Goal: Communication & Community: Answer question/provide support

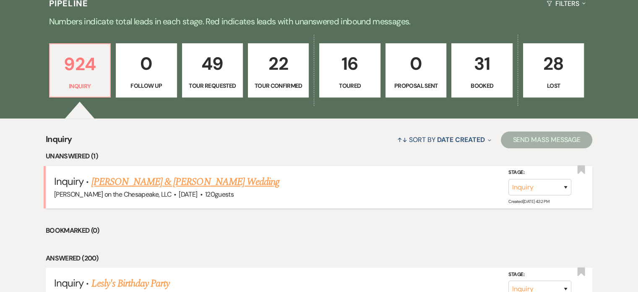
click at [165, 183] on link "[PERSON_NAME] & [PERSON_NAME] Wedding" at bounding box center [185, 181] width 188 height 15
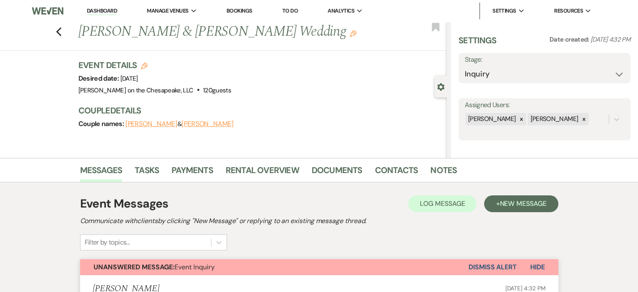
select select "5"
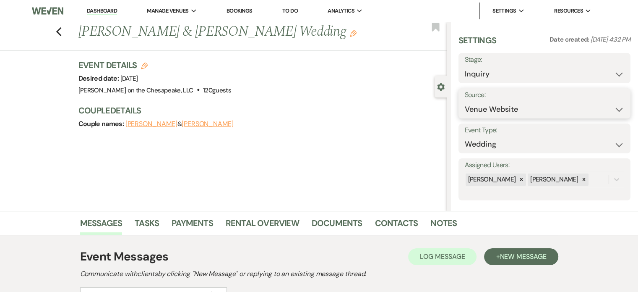
click at [614, 110] on select "Weven Venue Website Instagram Facebook Pinterest Google The Knot Wedding Wire H…" at bounding box center [544, 109] width 159 height 16
click at [392, 164] on div "Previous [PERSON_NAME] & [PERSON_NAME] Wedding Edit Bookmark Gear Settings Sett…" at bounding box center [223, 116] width 447 height 189
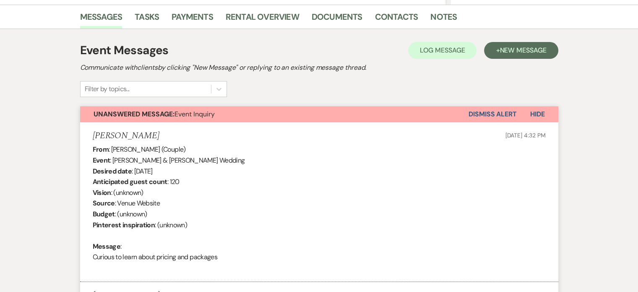
scroll to position [210, 0]
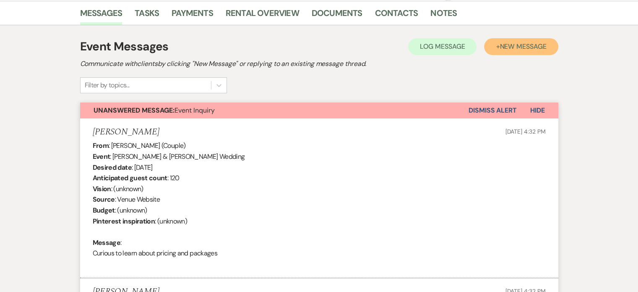
click at [521, 47] on span "New Message" at bounding box center [523, 46] width 47 height 9
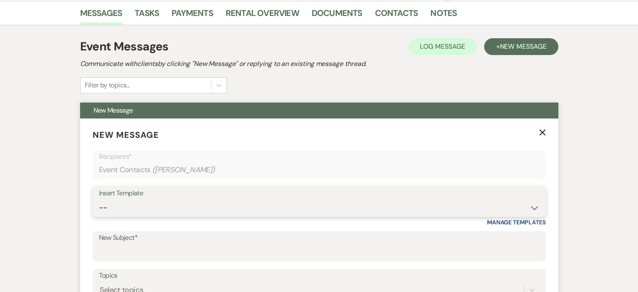
click at [536, 206] on select "-- Weven Planning Portal Introduction (Booked Events) Tour Request Response Fol…" at bounding box center [319, 207] width 441 height 16
select select "4712"
click at [99, 199] on select "-- Weven Planning Portal Introduction (Booked Events) Tour Request Response Fol…" at bounding box center [319, 207] width 441 height 16
type input "Invitation to tour"
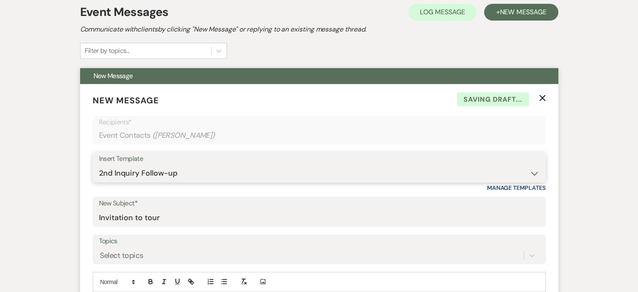
scroll to position [378, 0]
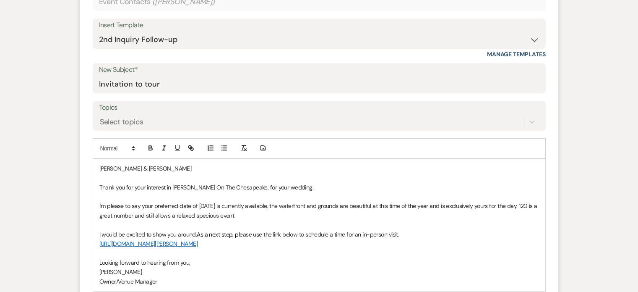
click at [97, 167] on div "[PERSON_NAME] & [PERSON_NAME] Thank you for your interest in [PERSON_NAME] On T…" at bounding box center [319, 225] width 452 height 132
click at [153, 169] on p "Hello [PERSON_NAME] & [PERSON_NAME]" at bounding box center [319, 168] width 440 height 9
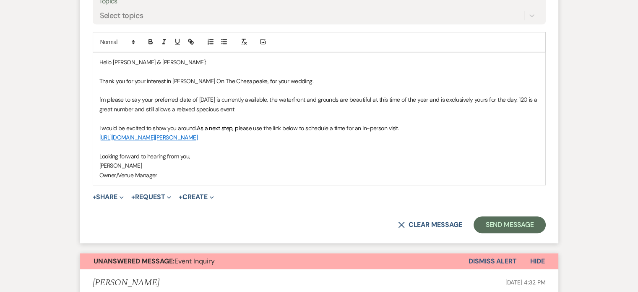
scroll to position [504, 0]
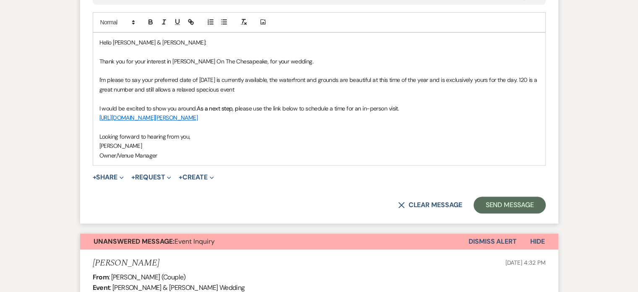
click at [198, 115] on link "[URL][DOMAIN_NAME][PERSON_NAME]" at bounding box center [148, 118] width 99 height 8
click at [232, 134] on link "[URL][DOMAIN_NAME][PERSON_NAME]" at bounding box center [200, 133] width 84 height 11
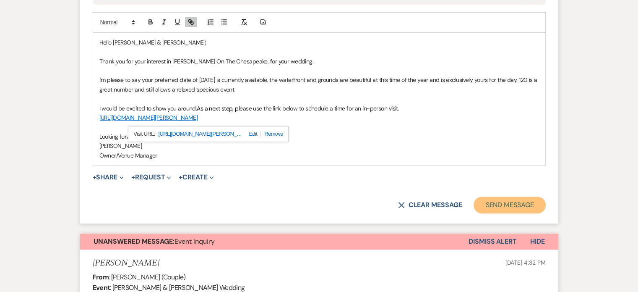
click at [507, 204] on button "Send Message" at bounding box center [510, 204] width 72 height 17
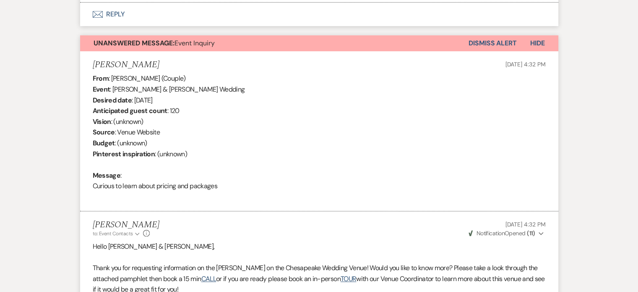
scroll to position [192, 0]
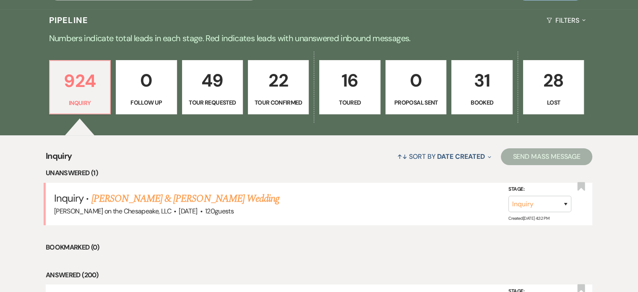
scroll to position [209, 0]
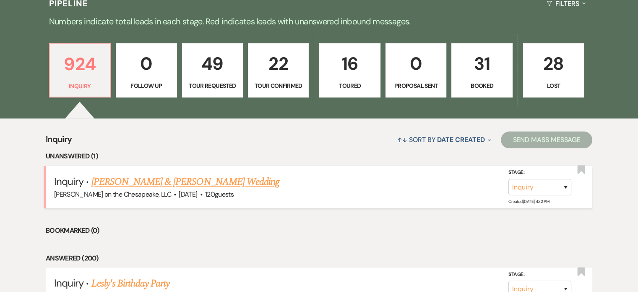
click at [205, 180] on link "[PERSON_NAME] & [PERSON_NAME] Wedding" at bounding box center [185, 181] width 188 height 15
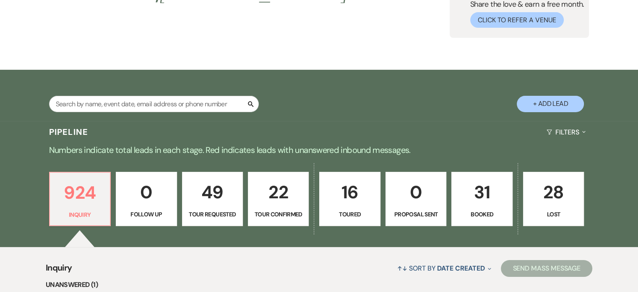
select select "5"
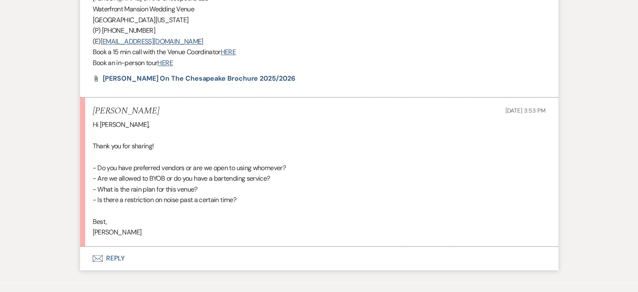
scroll to position [793, 0]
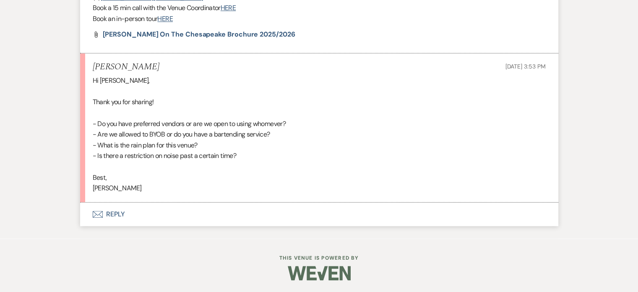
click at [121, 214] on button "Envelope Reply" at bounding box center [319, 214] width 478 height 24
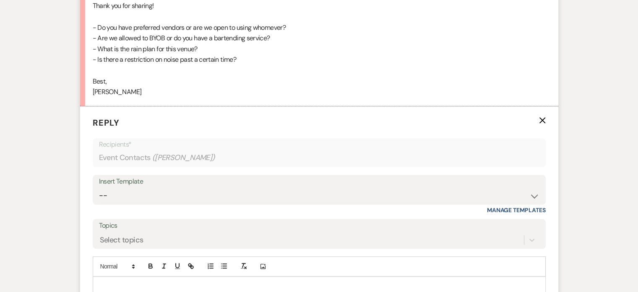
scroll to position [889, 0]
drag, startPoint x: 97, startPoint y: 24, endPoint x: 271, endPoint y: 63, distance: 177.7
click at [271, 63] on div "Hi [PERSON_NAME], Thank you for sharing! - Do you have preferred vendors or are…" at bounding box center [319, 38] width 453 height 118
copy div "Do you have preferred vendors or are we open to using whomever? - Are we allowe…"
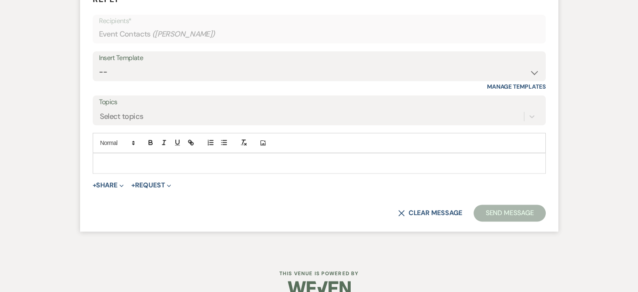
scroll to position [1027, 0]
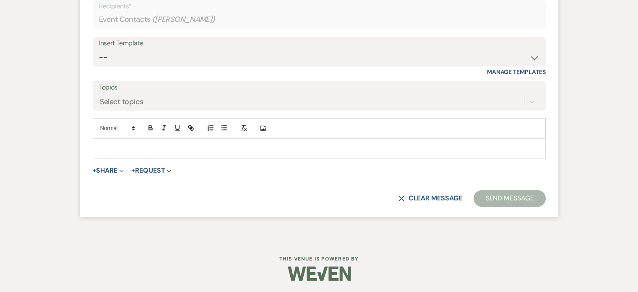
click at [100, 145] on p at bounding box center [319, 148] width 440 height 9
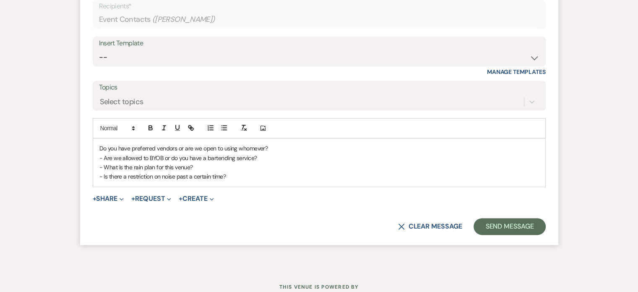
click at [98, 146] on div "Do you have preferred vendors or are we open to using whomever? - Are we allowe…" at bounding box center [319, 163] width 452 height 48
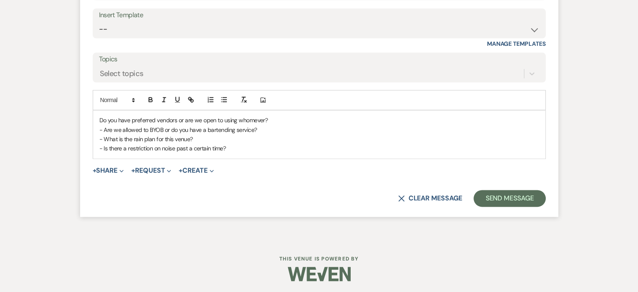
scroll to position [929, 0]
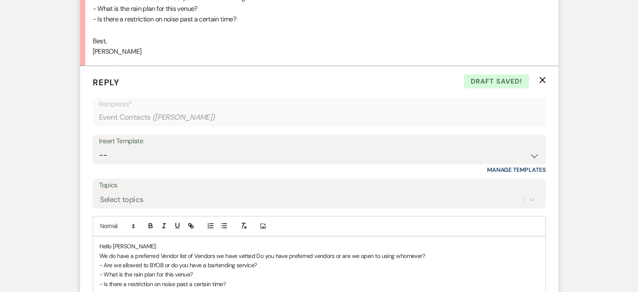
click at [255, 255] on span "We do have a preferred Vendor list of Vendors we have vetted Do you have prefer…" at bounding box center [262, 256] width 326 height 8
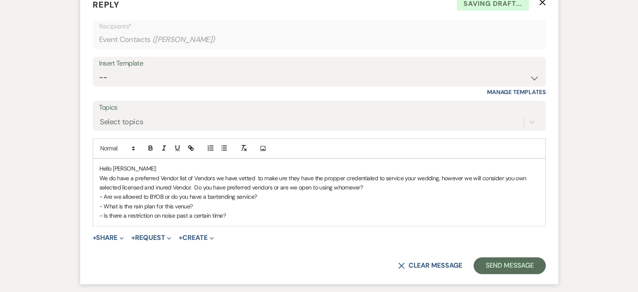
scroll to position [1013, 0]
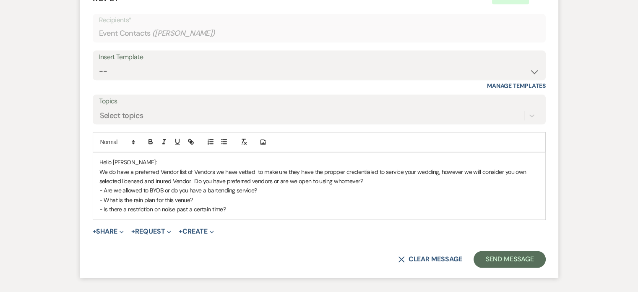
drag, startPoint x: 277, startPoint y: 170, endPoint x: 290, endPoint y: 203, distance: 35.1
click at [290, 204] on p "- Is there a restriction on noise past a certain time?" at bounding box center [319, 208] width 440 height 9
drag, startPoint x: 342, startPoint y: 170, endPoint x: 277, endPoint y: 173, distance: 65.6
click at [277, 173] on span "We do have a preferred Vendor list of Vendors we have vetted to make ure they h…" at bounding box center [313, 176] width 429 height 17
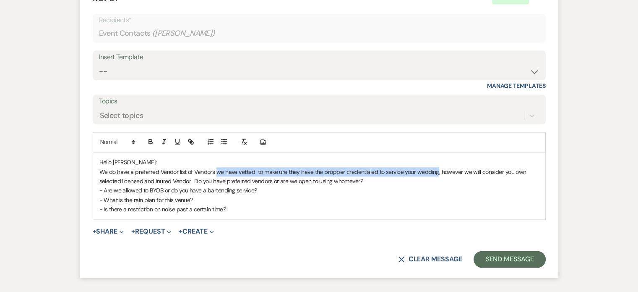
drag, startPoint x: 437, startPoint y: 170, endPoint x: 217, endPoint y: 170, distance: 219.9
click at [217, 170] on span "We do have a preferred Vendor list of Vendors we have vetted to make ure they h…" at bounding box center [313, 176] width 429 height 17
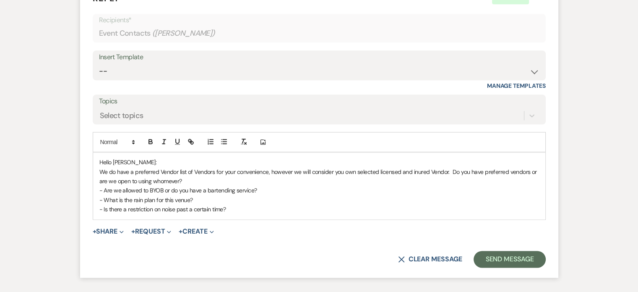
click at [416, 171] on span "We do have a preferred Vendor list of Vendors for your convenience, however we …" at bounding box center [318, 176] width 439 height 17
click at [264, 186] on p "- Are we allowed to BYOB or do you have a bartending service?" at bounding box center [319, 190] width 440 height 9
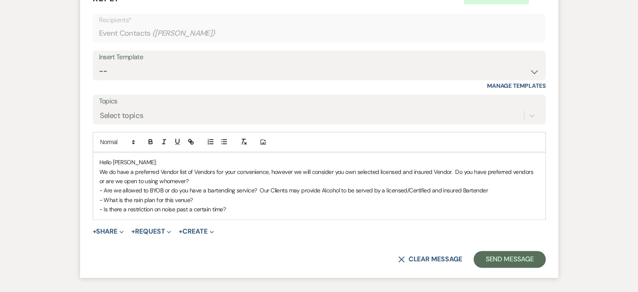
click at [197, 196] on p "- What is the rain plan for this venue?" at bounding box center [319, 199] width 440 height 9
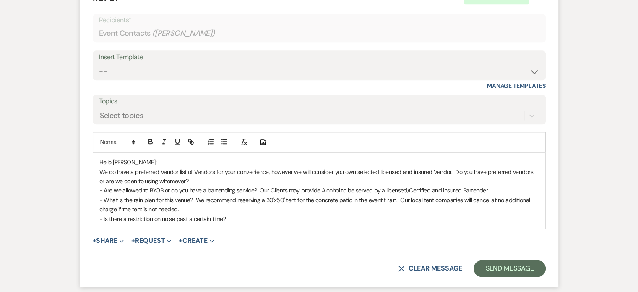
click at [383, 198] on span "- What is the rain plan for this venue? We recommend reserving a 30'x50' tent f…" at bounding box center [315, 204] width 432 height 17
click at [235, 216] on p "- Is there a restriction on noise past a certain time?" at bounding box center [319, 218] width 440 height 9
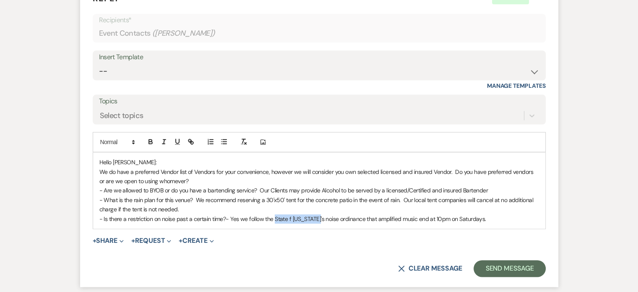
drag, startPoint x: 318, startPoint y: 217, endPoint x: 274, endPoint y: 220, distance: 44.2
click at [274, 220] on span "- Is there a restriction on noise past a certain time?- Yes we follow the State…" at bounding box center [292, 219] width 387 height 8
click at [131, 159] on p "Hello [PERSON_NAME]:" at bounding box center [319, 161] width 440 height 9
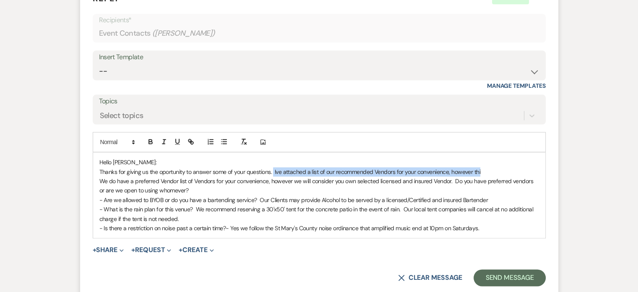
drag, startPoint x: 483, startPoint y: 172, endPoint x: 274, endPoint y: 170, distance: 209.0
click at [274, 170] on p "Thanks for giving us the oportunity to answer some of your questions. Ive attac…" at bounding box center [319, 171] width 440 height 9
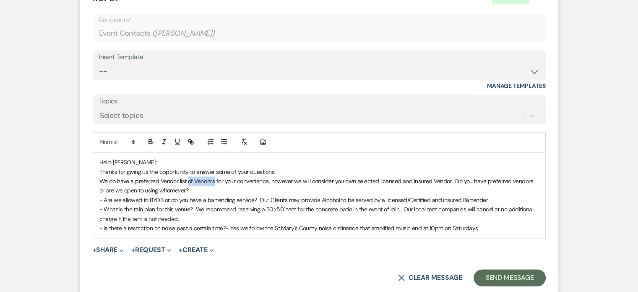
drag, startPoint x: 214, startPoint y: 179, endPoint x: 187, endPoint y: 182, distance: 27.0
click at [187, 182] on span "We do have a preferred Vendor list of Vendors for your convenience, however we …" at bounding box center [317, 185] width 436 height 17
click at [314, 179] on span "We do have a preferred Vendor list for your convenience, however we will consid…" at bounding box center [316, 185] width 434 height 17
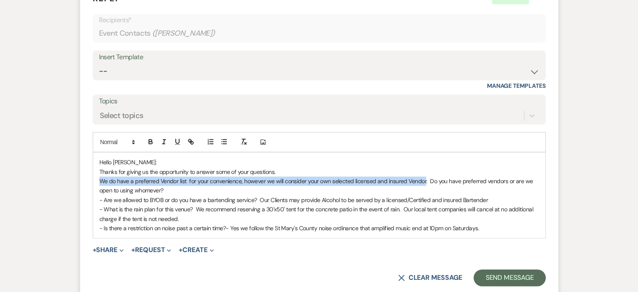
drag, startPoint x: 424, startPoint y: 179, endPoint x: 141, endPoint y: 186, distance: 283.4
click at [93, 176] on div "Hello [PERSON_NAME]: Thanks for giving us the opportunity to answer some of you…" at bounding box center [319, 194] width 452 height 85
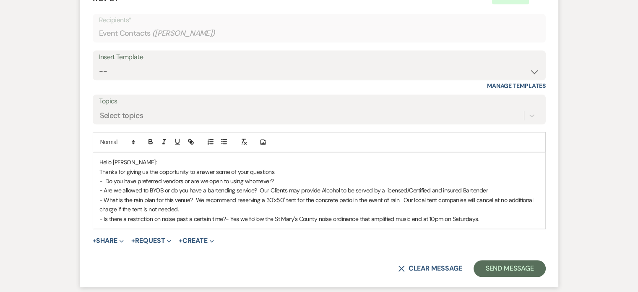
click at [105, 180] on span "- Do you have preferred vendors or are we open to using whomever?" at bounding box center [186, 181] width 175 height 8
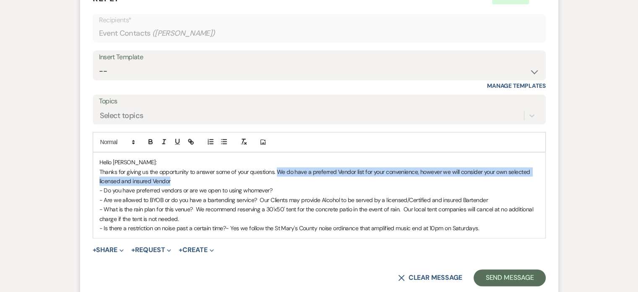
drag, startPoint x: 276, startPoint y: 171, endPoint x: 288, endPoint y: 183, distance: 16.6
click at [288, 183] on p "Thanks for giving us the opportunity to answer some of your questions. We do ha…" at bounding box center [319, 176] width 440 height 19
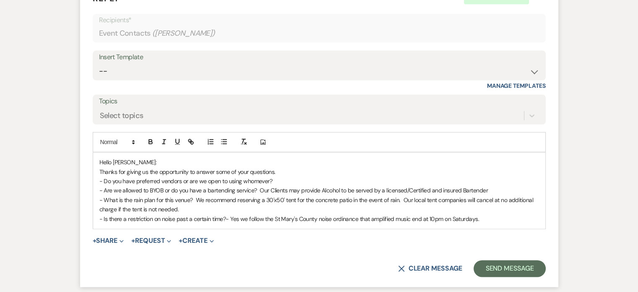
click at [284, 178] on p "- Do you have preferred vendors or are we open to using whomever?" at bounding box center [319, 180] width 440 height 9
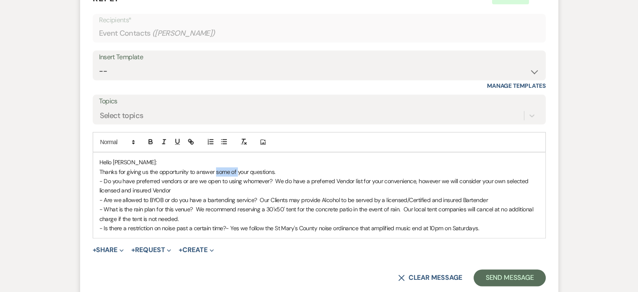
drag, startPoint x: 237, startPoint y: 169, endPoint x: 215, endPoint y: 173, distance: 22.2
click at [215, 173] on span "Thanks for giving us the opportunity to answer some of your questions." at bounding box center [187, 172] width 176 height 8
click at [255, 171] on p "Thanks for giving us the opportunity to answer your questions." at bounding box center [319, 171] width 440 height 9
click at [415, 180] on span "- Do you have preferred vendors or are we open to using whomever? We do have a …" at bounding box center [314, 185] width 431 height 17
drag, startPoint x: 332, startPoint y: 179, endPoint x: 308, endPoint y: 181, distance: 23.6
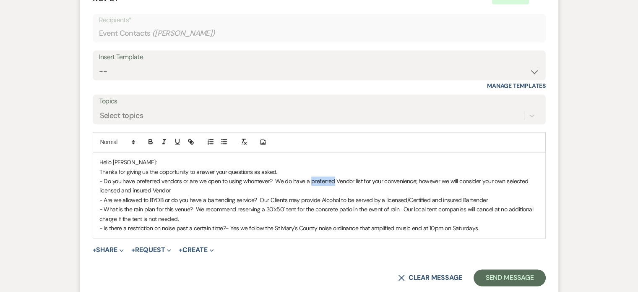
click at [308, 181] on span "- Do you have preferred vendors or are we open to using whomever? We do have a …" at bounding box center [314, 185] width 431 height 17
click at [482, 228] on p "- Is there a restriction on noise past a certain time?- Yes we follow the St Ma…" at bounding box center [319, 227] width 440 height 9
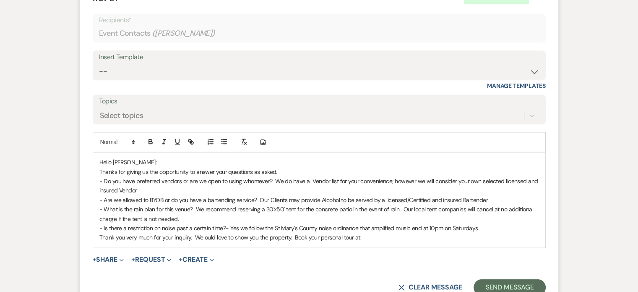
click at [203, 234] on span "Thank you very much for your inquiry. We ould love to show you the property. Bo…" at bounding box center [230, 237] width 262 height 8
click at [205, 236] on span "Thank you very much for your inquiry. We ould love to show you the property. Bo…" at bounding box center [231, 237] width 264 height 8
drag, startPoint x: 296, startPoint y: 235, endPoint x: 275, endPoint y: 235, distance: 21.0
click at [275, 235] on span "Thank you very much for your inquiry. We would love to show you the property. B…" at bounding box center [233, 237] width 268 height 8
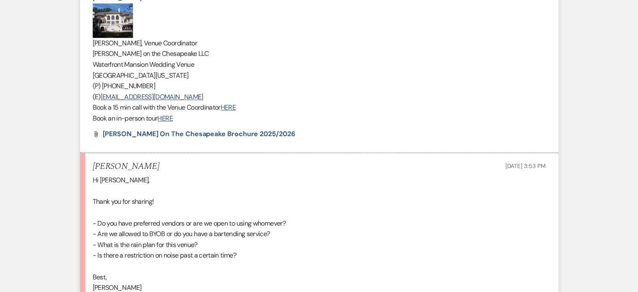
scroll to position [682, 0]
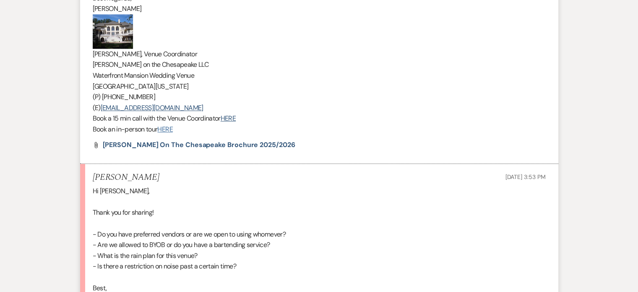
click at [172, 131] on link "HERE" at bounding box center [164, 129] width 15 height 9
drag, startPoint x: 178, startPoint y: 130, endPoint x: 89, endPoint y: 131, distance: 89.0
click at [89, 131] on li "[PERSON_NAME] to: Event Contacts Expand Info [DATE] 4:32 PM Weven Check Notific…" at bounding box center [319, 4] width 478 height 319
copy p "Book an in-person tour HERE"
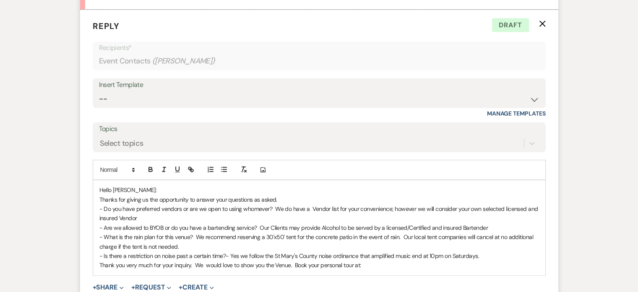
scroll to position [1060, 0]
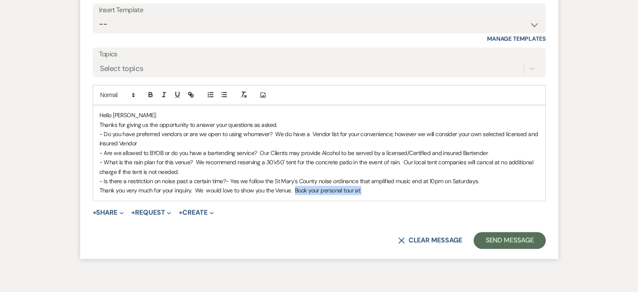
drag, startPoint x: 367, startPoint y: 189, endPoint x: 295, endPoint y: 191, distance: 72.6
click at [295, 191] on p "Thank you very much for your inquiry. We would love to show you the Venue. Book…" at bounding box center [319, 190] width 440 height 9
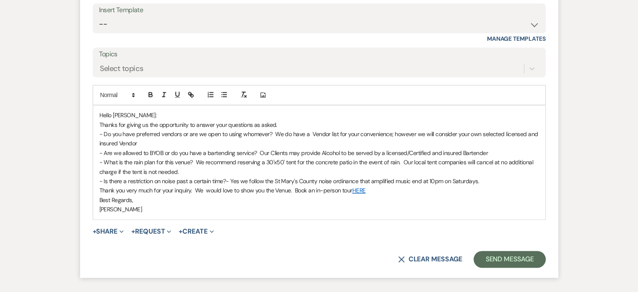
click at [279, 122] on p "Thanks for giving us the opportunity to answer your questions as asked." at bounding box center [319, 124] width 440 height 9
drag, startPoint x: 279, startPoint y: 122, endPoint x: 252, endPoint y: 121, distance: 26.9
click at [252, 121] on p "Thanks for giving us the opportunity to answer your questions as asked." at bounding box center [319, 124] width 440 height 9
click at [527, 260] on button "Send Message" at bounding box center [510, 259] width 72 height 17
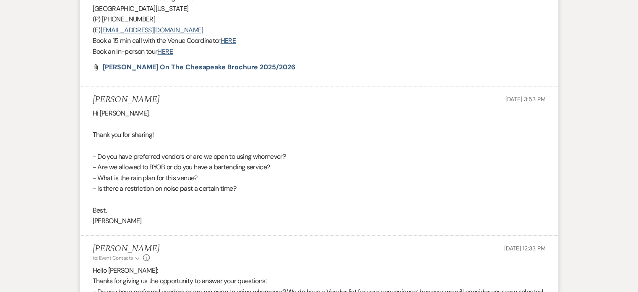
scroll to position [740, 0]
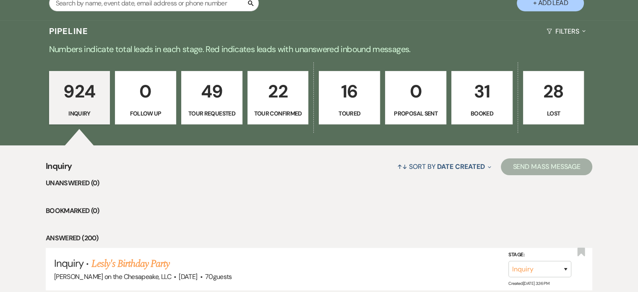
scroll to position [167, 0]
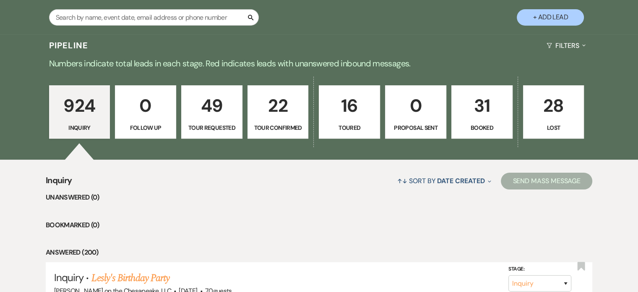
click at [490, 126] on p "Booked" at bounding box center [482, 127] width 50 height 9
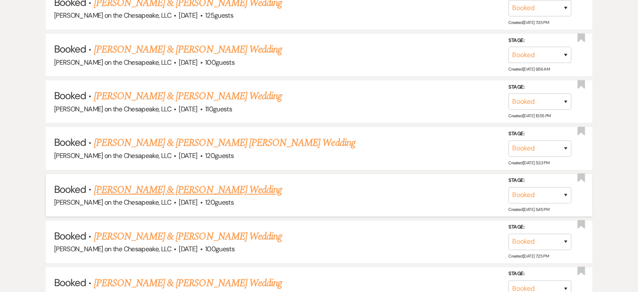
scroll to position [545, 0]
